Goal: Information Seeking & Learning: Find specific fact

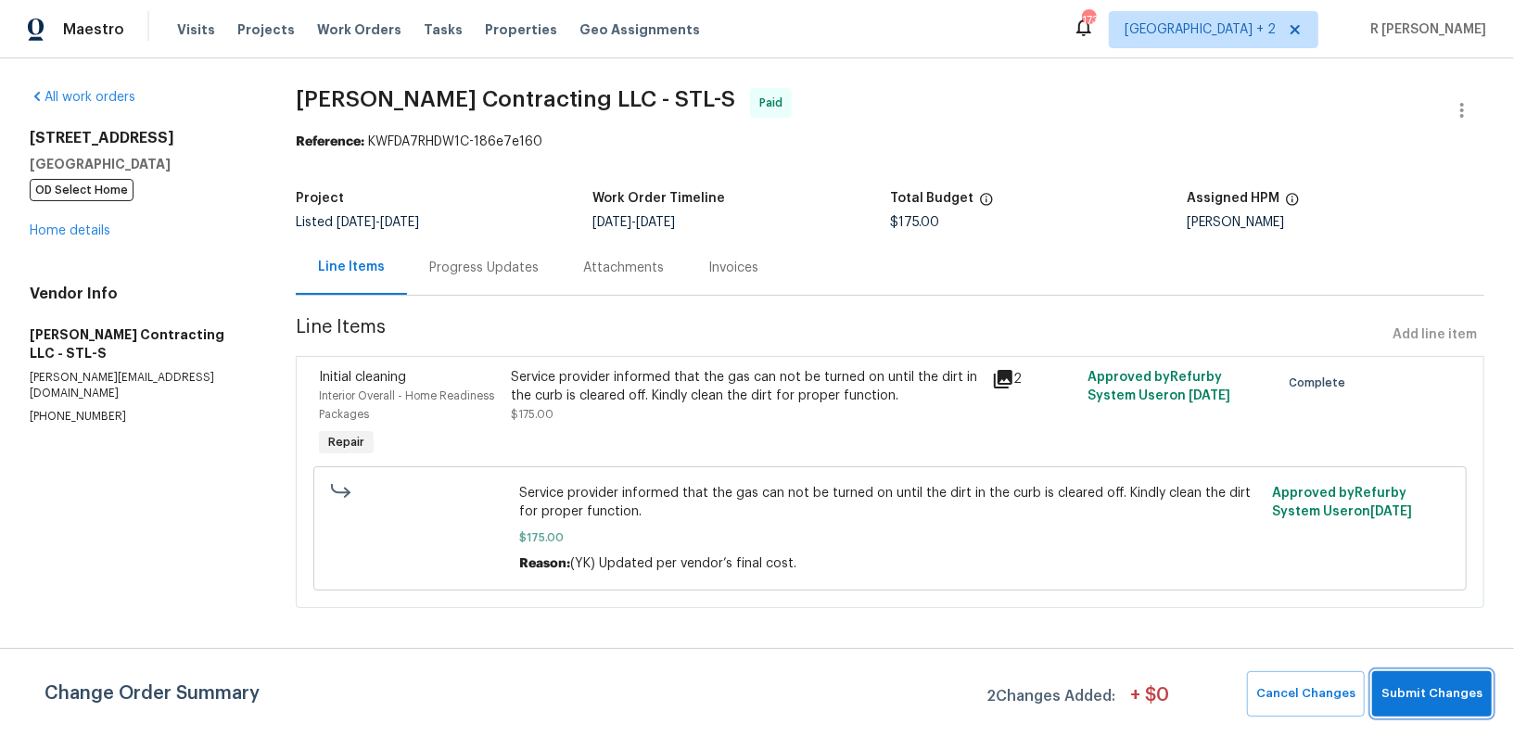
click at [1421, 701] on span "Submit Changes" at bounding box center [1432, 693] width 101 height 21
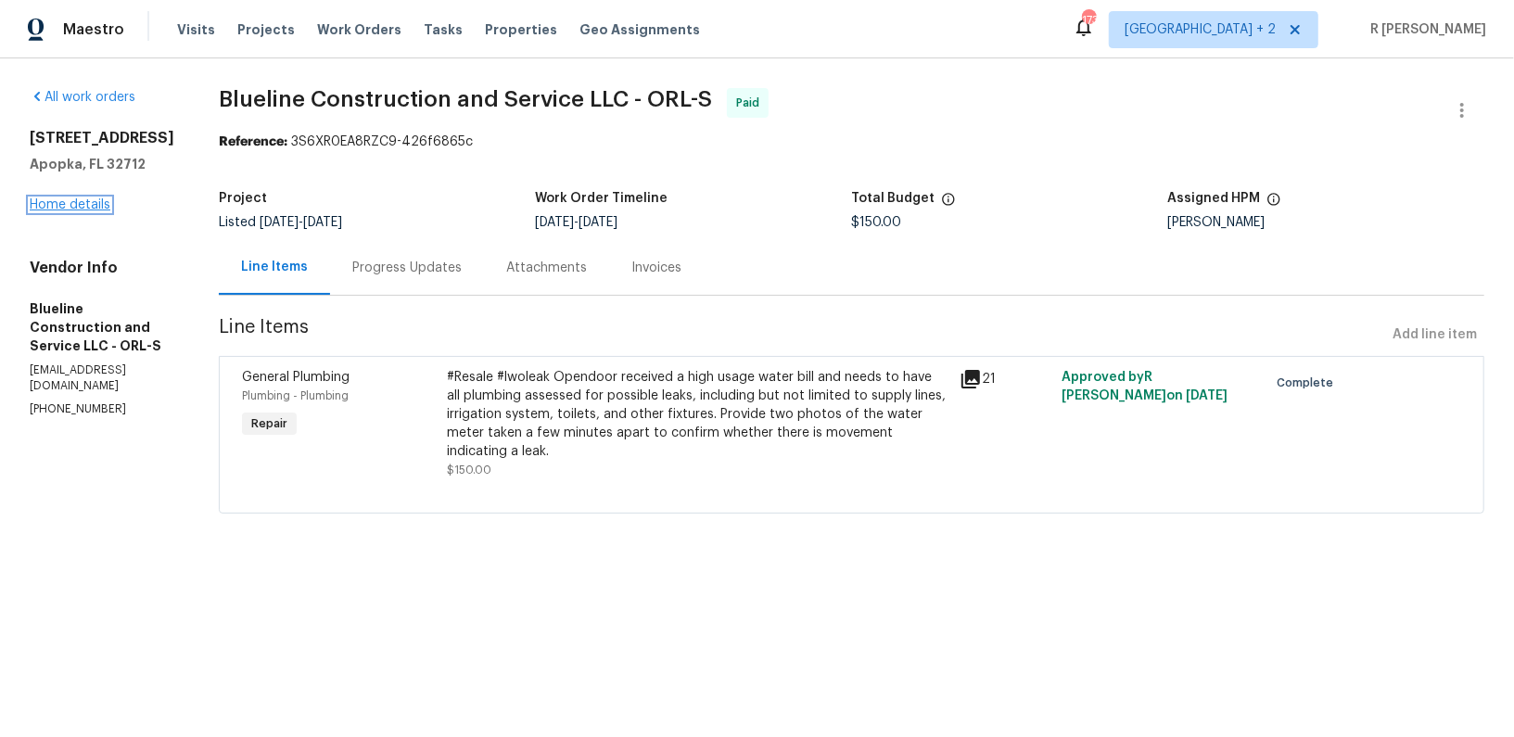
click at [93, 204] on link "Home details" at bounding box center [70, 204] width 81 height 13
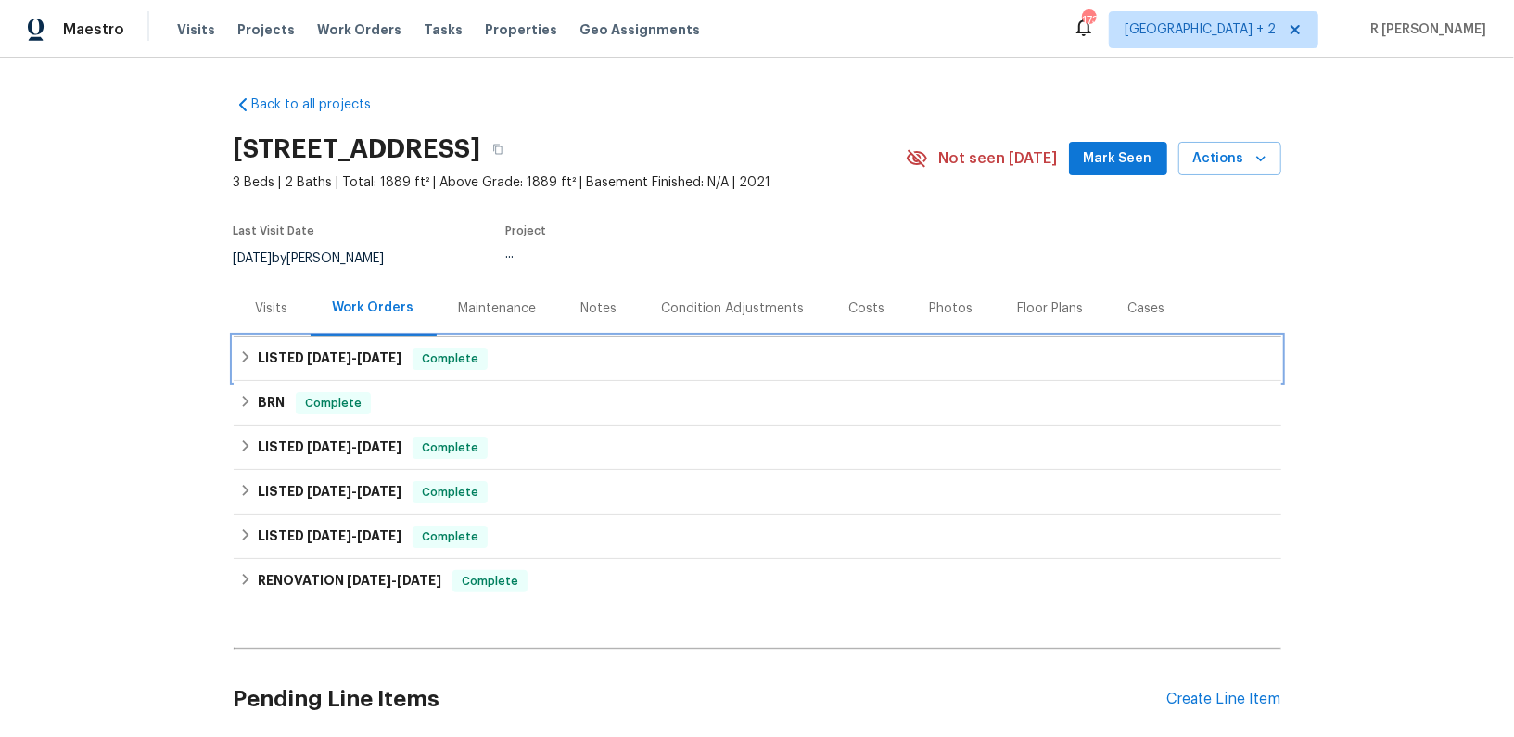
click at [355, 344] on div "LISTED [DATE] - [DATE] Complete" at bounding box center [758, 359] width 1048 height 45
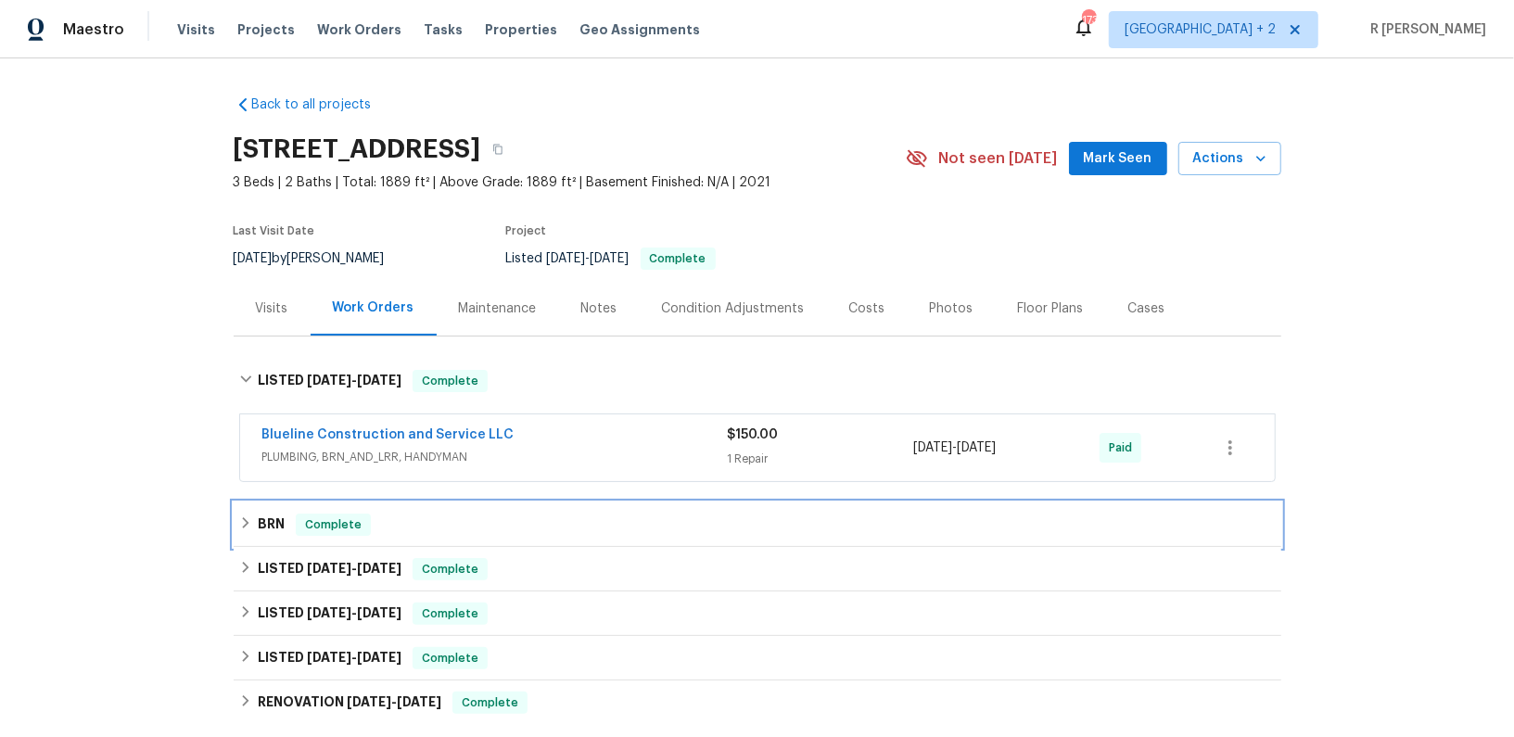
click at [414, 527] on div "BRN Complete" at bounding box center [757, 525] width 1037 height 22
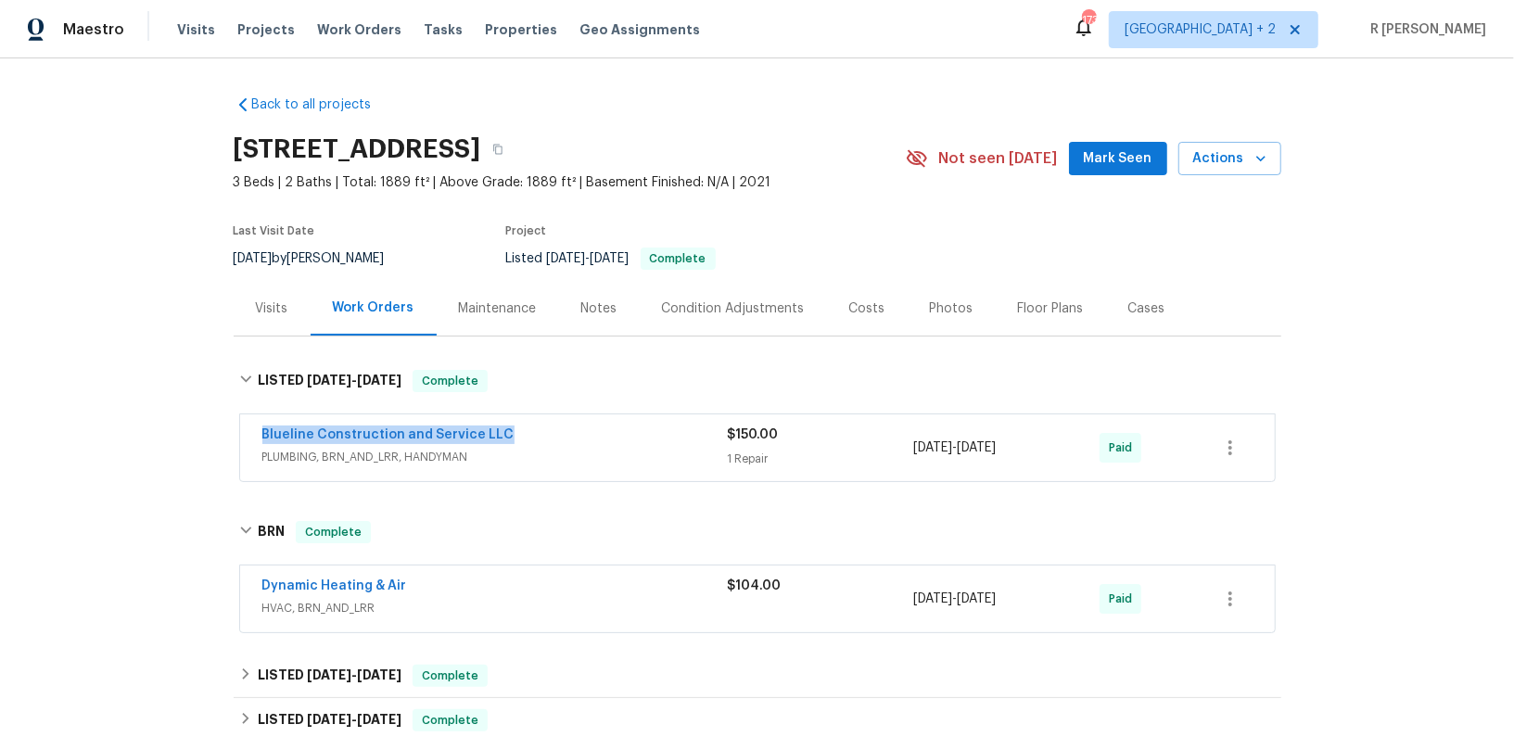
drag, startPoint x: 523, startPoint y: 427, endPoint x: 39, endPoint y: 427, distance: 484.1
click at [39, 427] on div "Back to all projects [STREET_ADDRESS] 3 Beds | 2 Baths | Total: 1889 ft² | Abov…" at bounding box center [757, 397] width 1514 height 679
copy link "Blueline Construction and Service LLC"
